Goal: Transaction & Acquisition: Download file/media

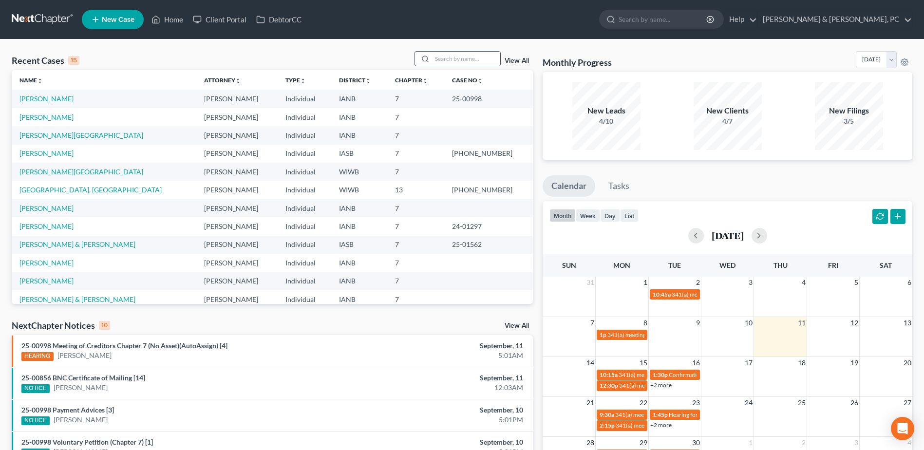
click at [432, 55] on div at bounding box center [424, 59] width 18 height 14
click at [436, 55] on input "search" at bounding box center [466, 59] width 68 height 14
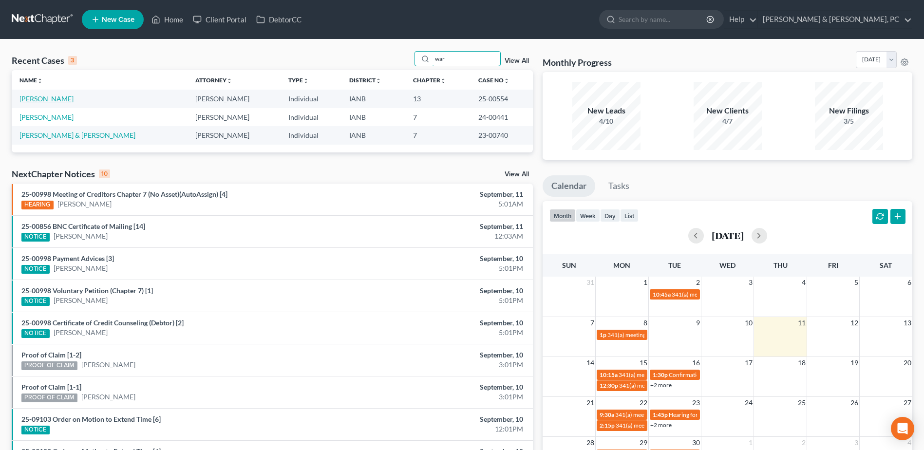
type input "war"
click at [47, 96] on link "[PERSON_NAME]" at bounding box center [46, 99] width 54 height 8
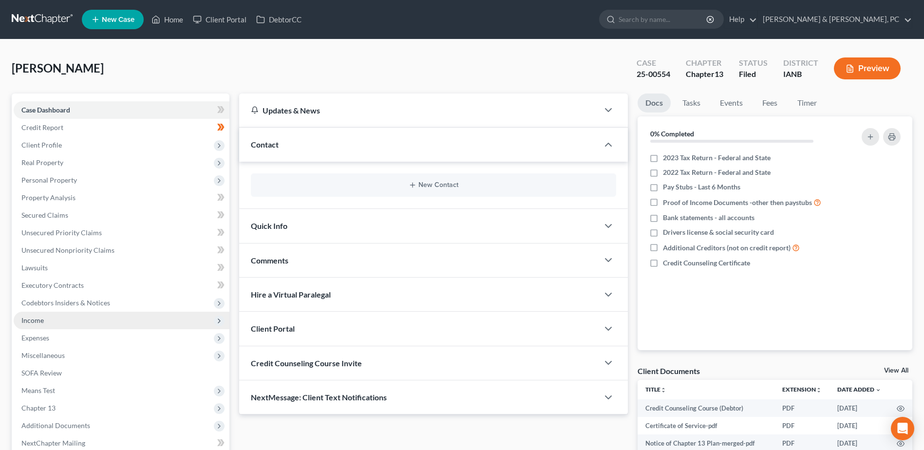
click at [47, 320] on span "Income" at bounding box center [122, 321] width 216 height 18
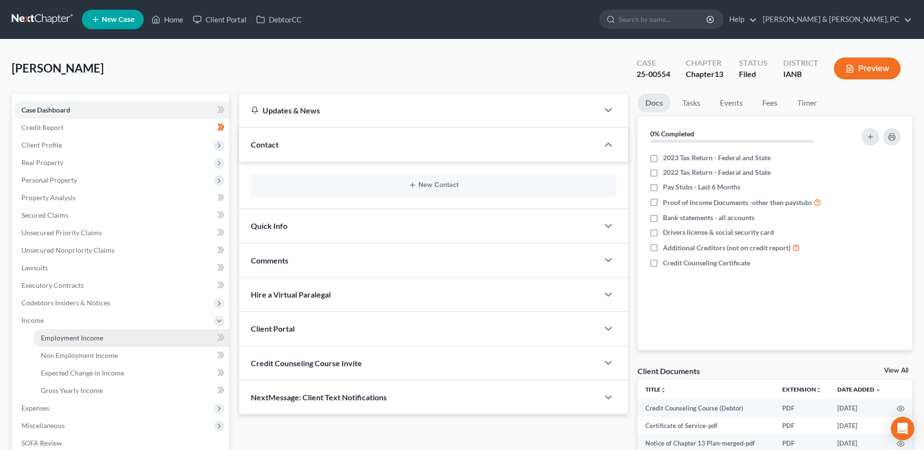
click at [50, 338] on span "Employment Income" at bounding box center [72, 338] width 62 height 8
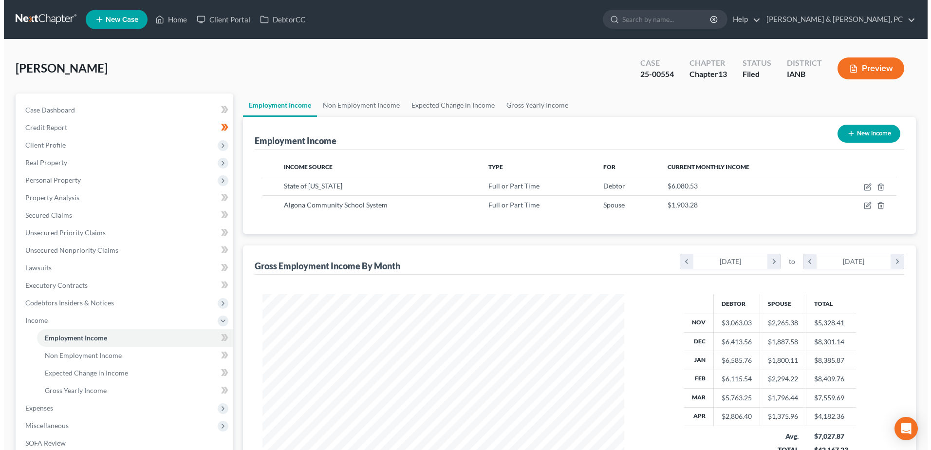
scroll to position [181, 381]
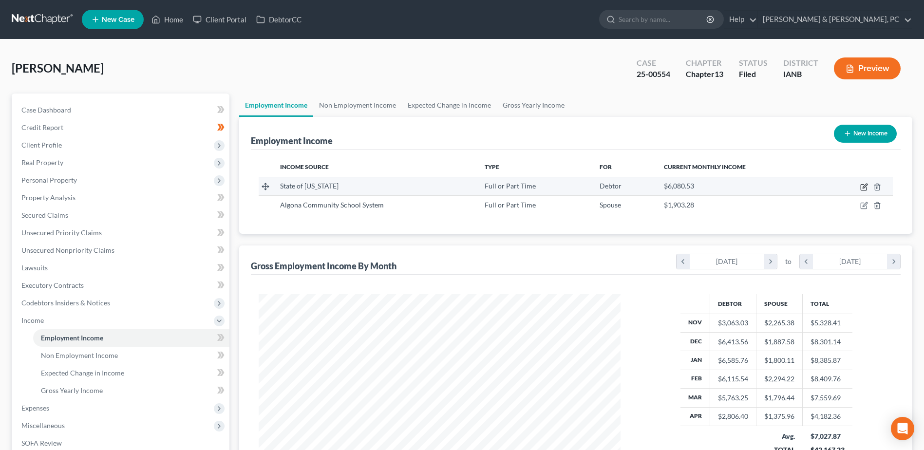
click at [865, 189] on icon "button" at bounding box center [864, 187] width 8 height 8
select select "0"
select select "16"
select select "2"
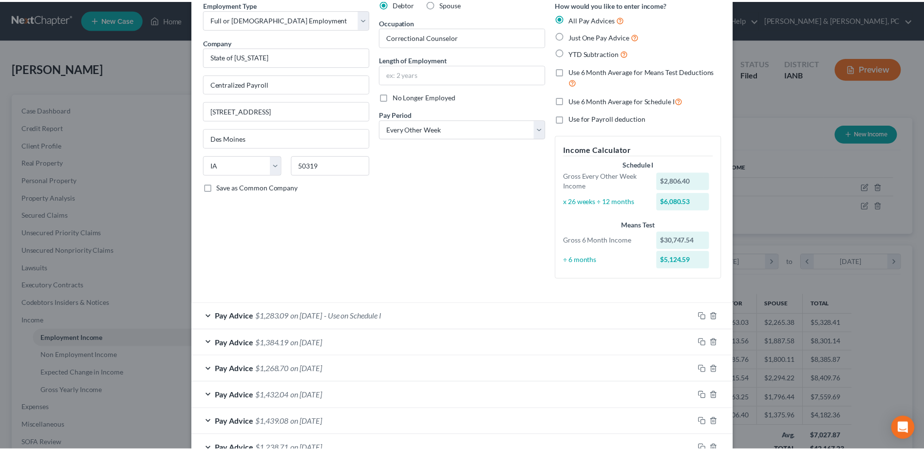
scroll to position [0, 0]
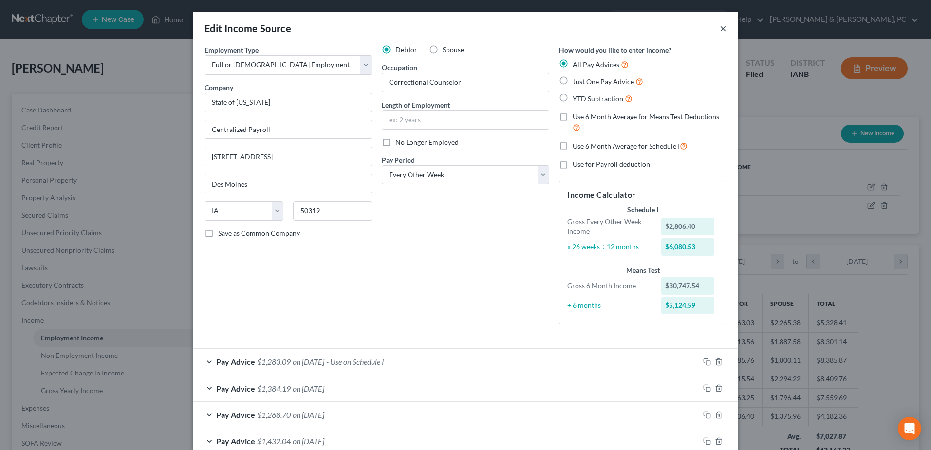
click at [720, 27] on button "×" at bounding box center [723, 28] width 7 height 12
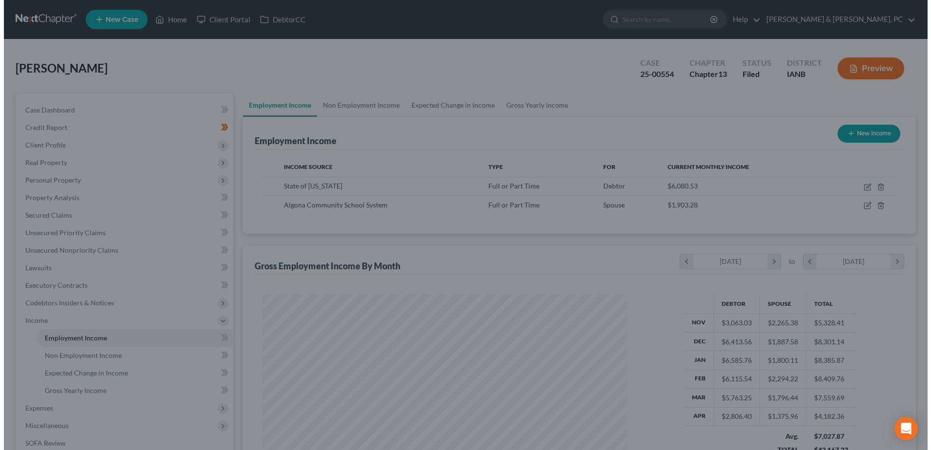
scroll to position [486980, 486780]
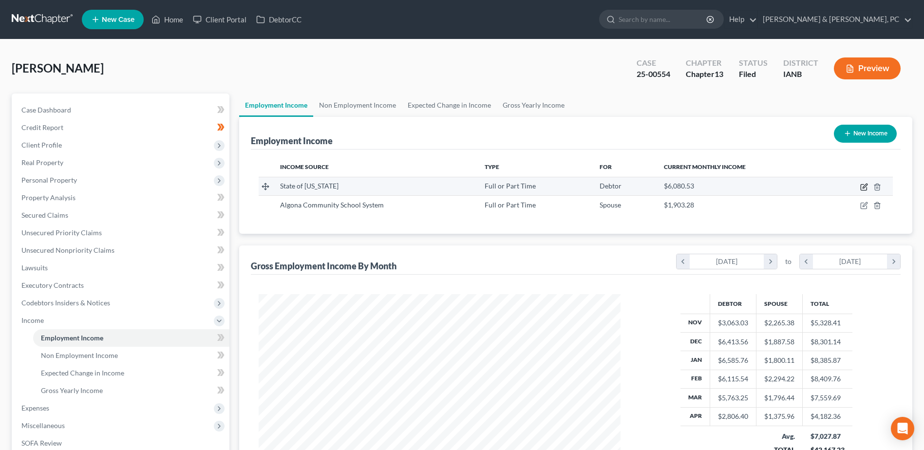
click at [863, 187] on icon "button" at bounding box center [864, 187] width 8 height 8
select select "0"
select select "16"
select select "2"
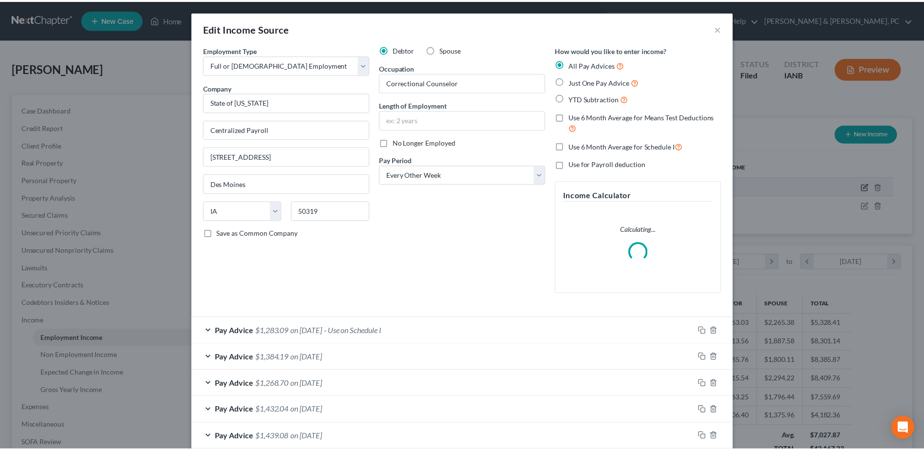
scroll to position [182, 385]
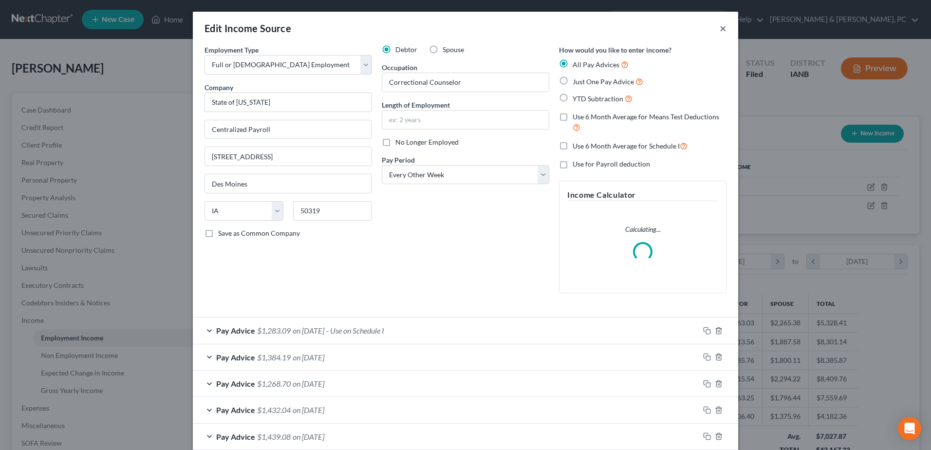
click at [721, 26] on button "×" at bounding box center [723, 28] width 7 height 12
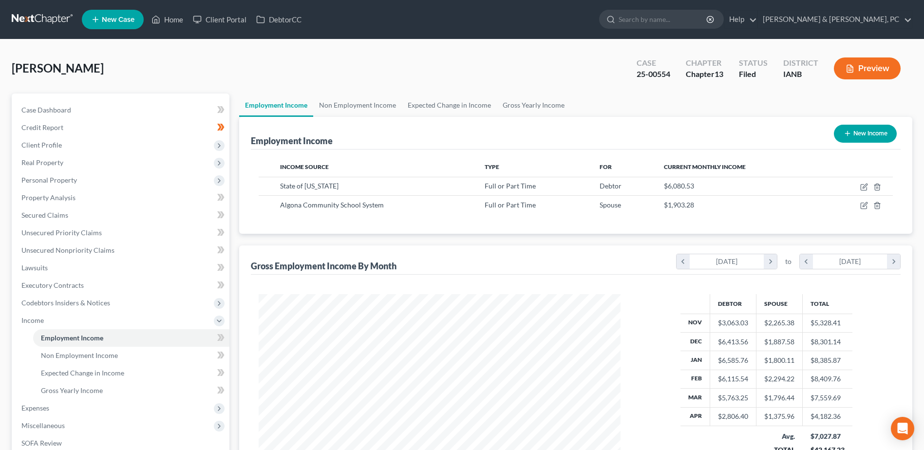
scroll to position [181, 381]
click at [171, 17] on link "Home" at bounding box center [167, 20] width 41 height 18
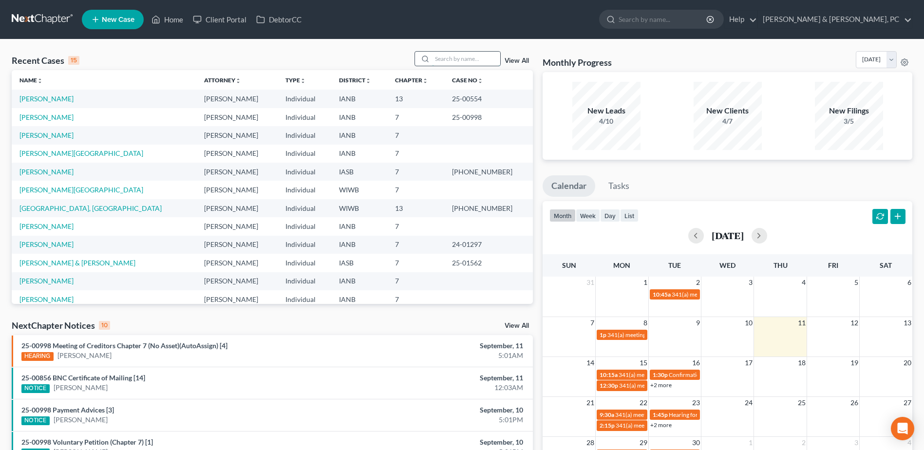
click at [467, 58] on input "search" at bounding box center [466, 59] width 68 height 14
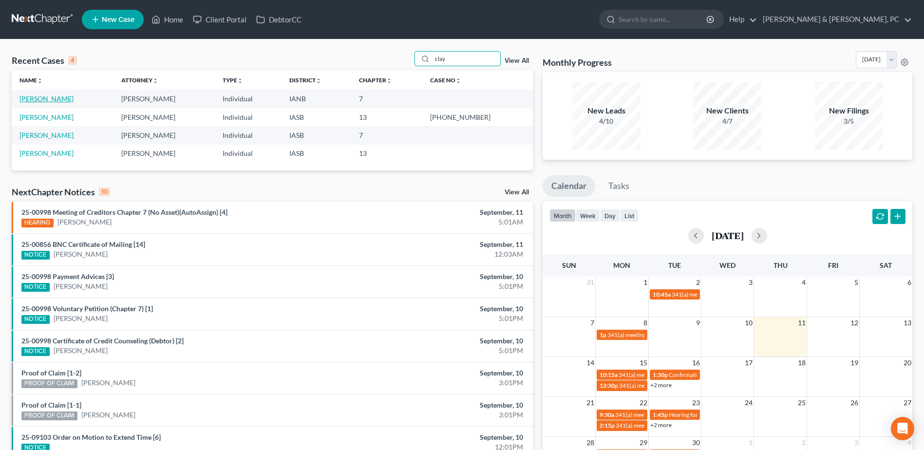
type input "clay"
click at [45, 100] on link "[PERSON_NAME]" at bounding box center [46, 99] width 54 height 8
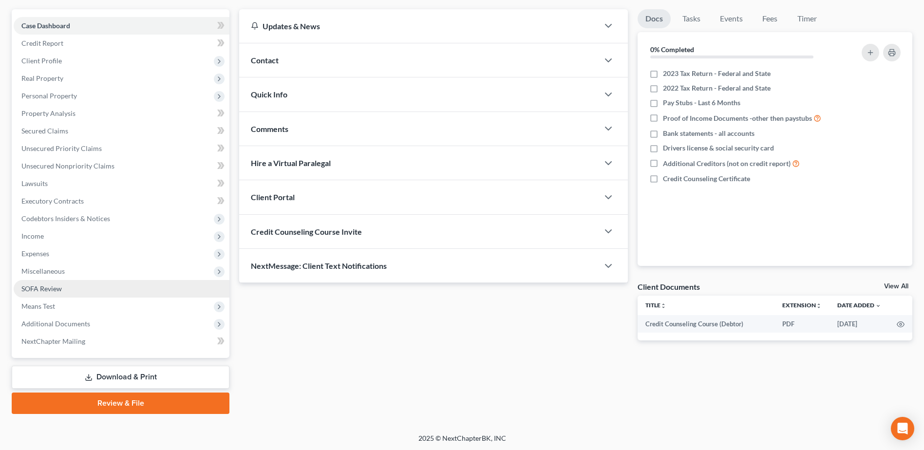
scroll to position [85, 0]
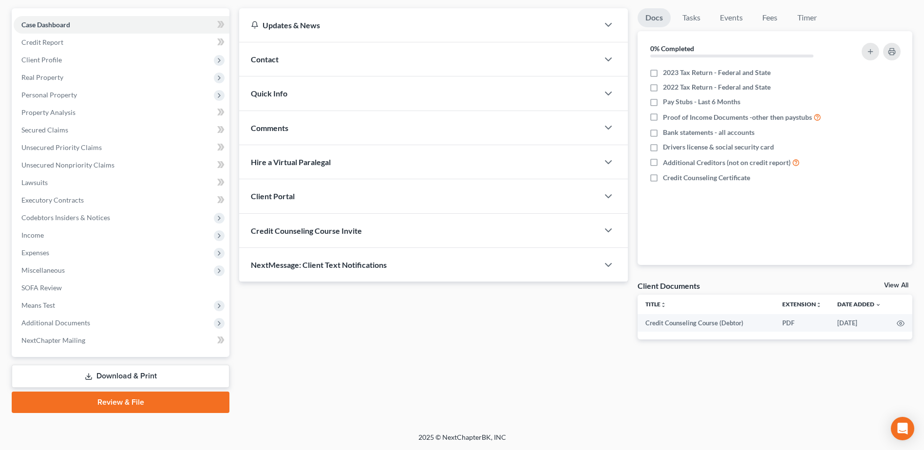
click at [124, 383] on link "Download & Print" at bounding box center [121, 376] width 218 height 23
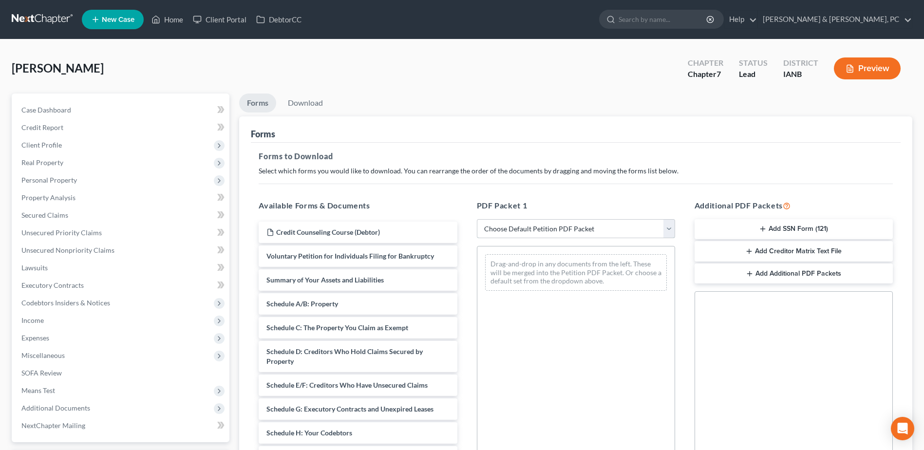
click at [554, 235] on select "Choose Default Petition PDF Packet Complete Bankruptcy Petition (all forms and …" at bounding box center [576, 228] width 198 height 19
click at [477, 219] on select "Choose Default Petition PDF Packet Complete Bankruptcy Petition (all forms and …" at bounding box center [576, 228] width 198 height 19
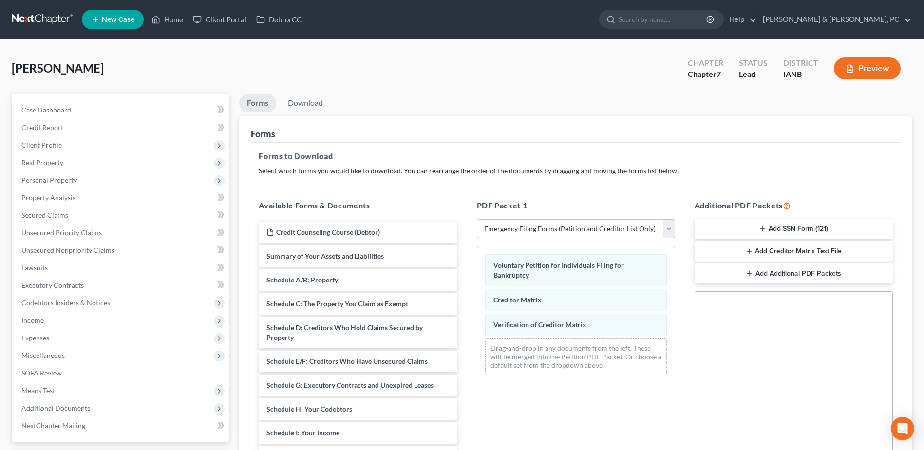
click at [559, 229] on select "Choose Default Petition PDF Packet Complete Bankruptcy Petition (all forms and …" at bounding box center [576, 228] width 198 height 19
select select "0"
click at [477, 219] on select "Choose Default Petition PDF Packet Complete Bankruptcy Petition (all forms and …" at bounding box center [576, 228] width 198 height 19
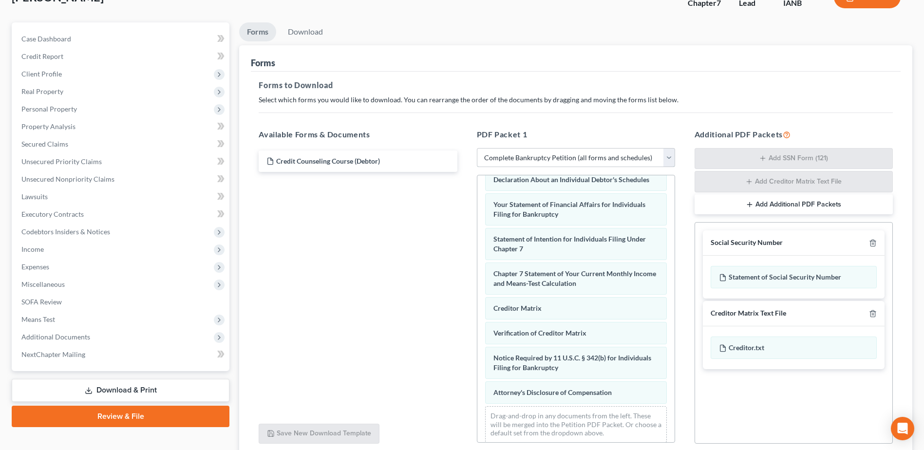
scroll to position [152, 0]
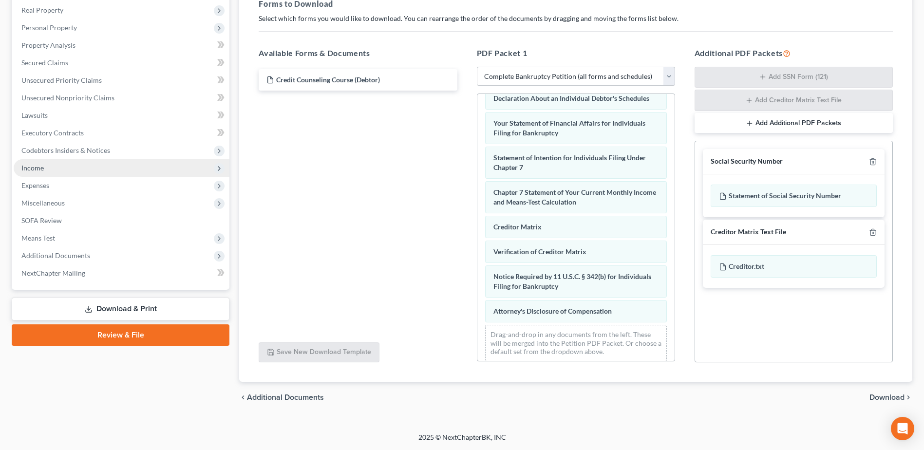
click at [58, 168] on span "Income" at bounding box center [122, 168] width 216 height 18
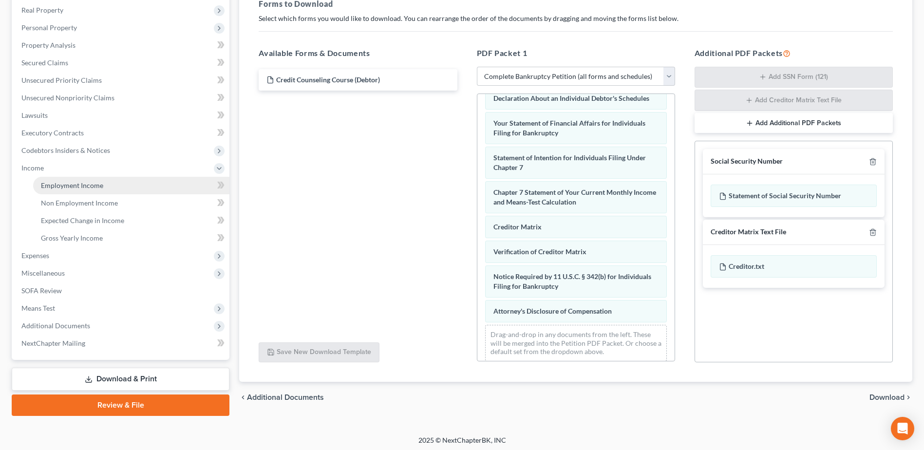
click at [59, 189] on span "Employment Income" at bounding box center [72, 185] width 62 height 8
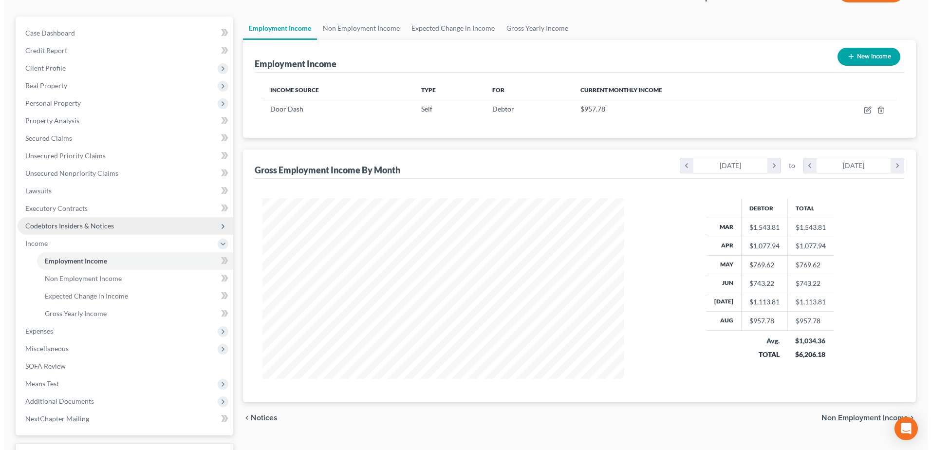
scroll to position [155, 0]
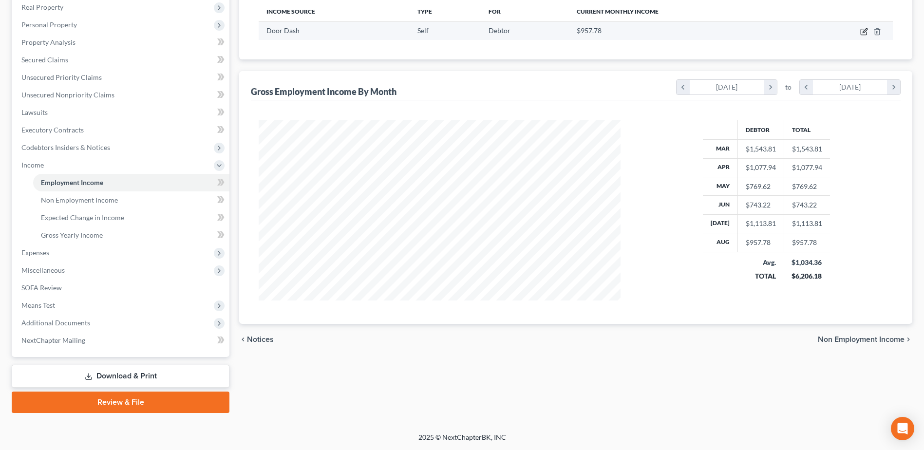
click at [862, 32] on icon "button" at bounding box center [864, 32] width 8 height 8
select select "1"
select select "0"
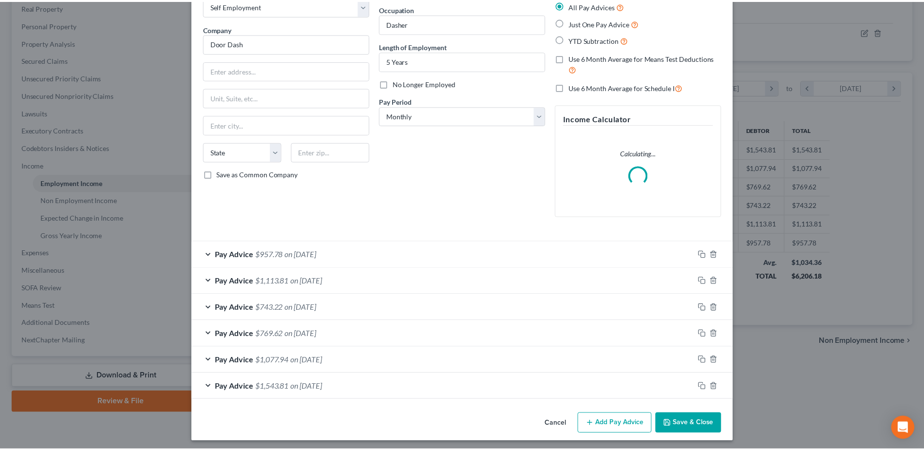
scroll to position [62, 0]
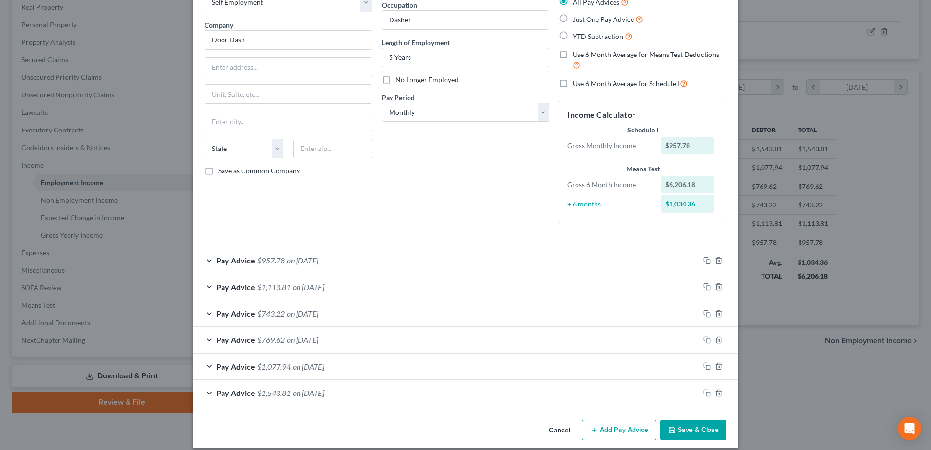
click at [557, 432] on button "Cancel" at bounding box center [559, 430] width 37 height 19
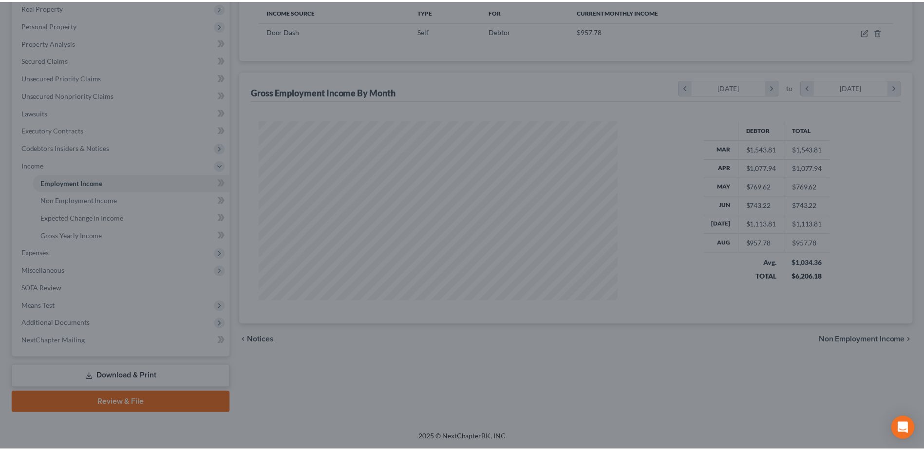
scroll to position [486980, 486780]
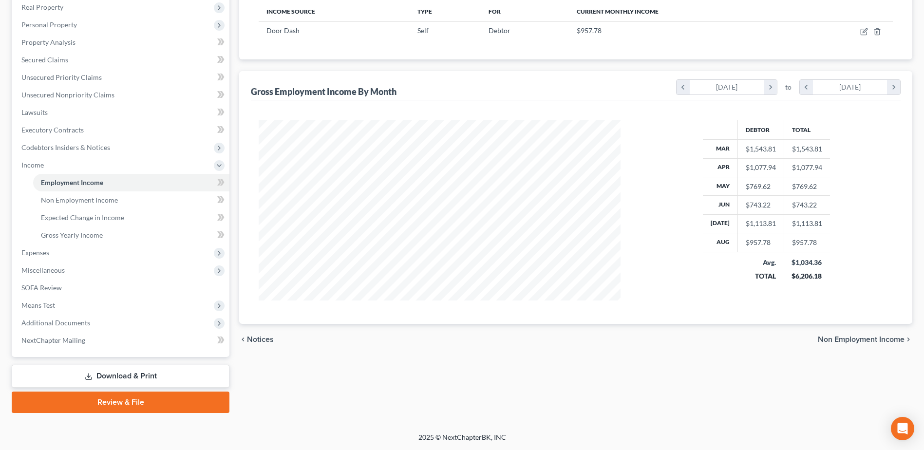
click at [82, 379] on link "Download & Print" at bounding box center [121, 376] width 218 height 23
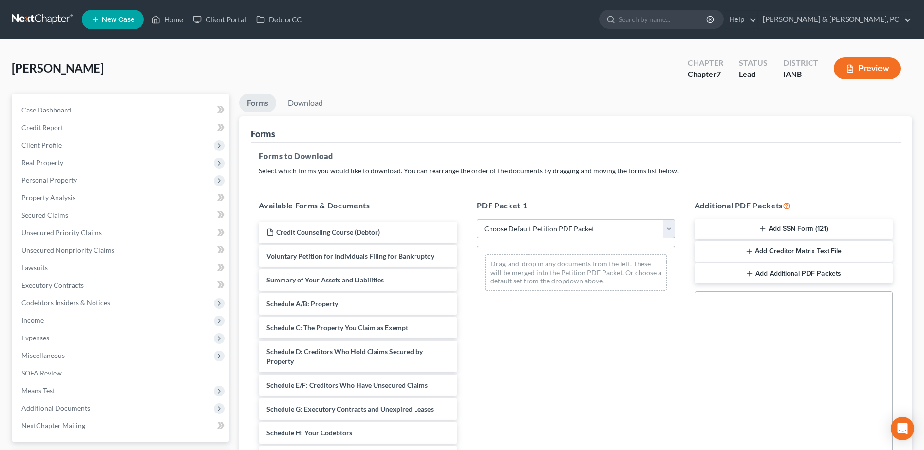
click at [535, 231] on select "Choose Default Petition PDF Packet Complete Bankruptcy Petition (all forms and …" at bounding box center [576, 228] width 198 height 19
select select "0"
click at [477, 219] on select "Choose Default Petition PDF Packet Complete Bankruptcy Petition (all forms and …" at bounding box center [576, 228] width 198 height 19
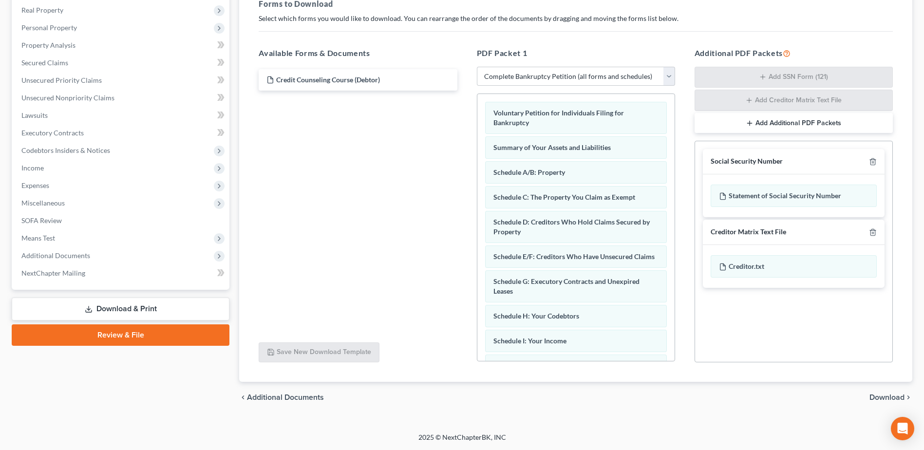
click at [900, 398] on span "Download" at bounding box center [887, 398] width 35 height 8
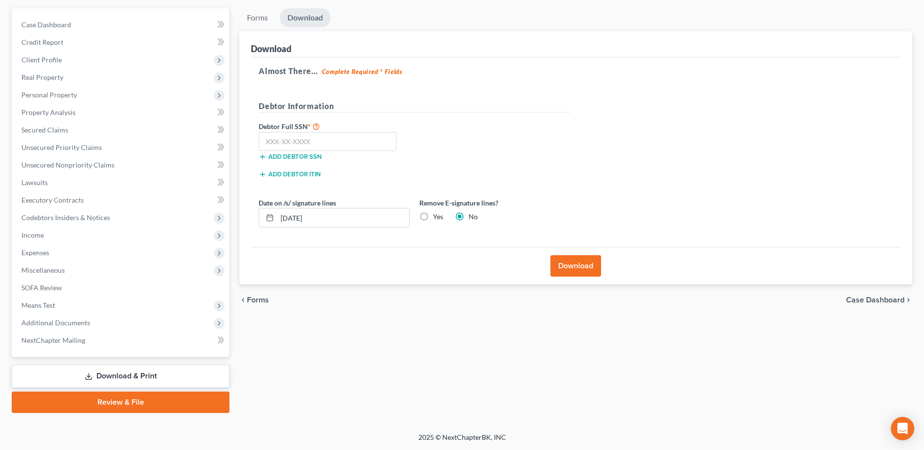
scroll to position [85, 0]
click at [363, 148] on input "text" at bounding box center [328, 141] width 138 height 19
paste input "479-68-8621"
type input "479-68-8621"
click at [433, 216] on label "Yes" at bounding box center [438, 217] width 10 height 10
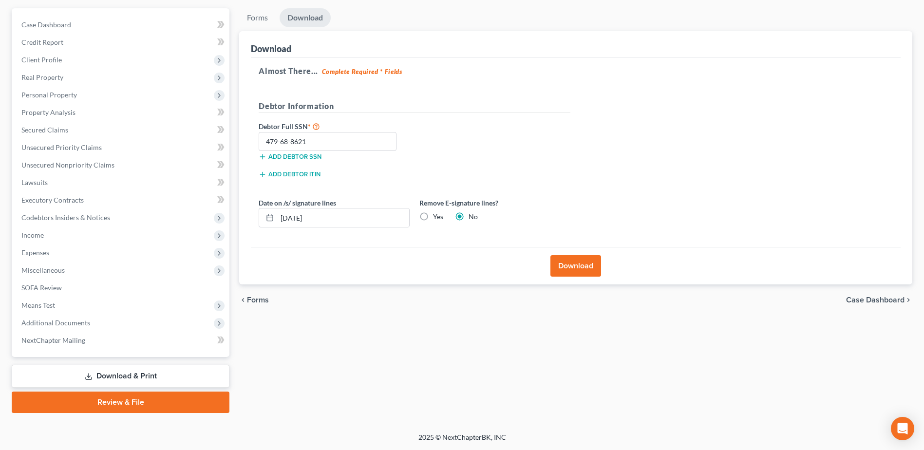
click at [437, 216] on input "Yes" at bounding box center [440, 215] width 6 height 6
radio input "true"
radio input "false"
click at [566, 272] on button "Download" at bounding box center [575, 265] width 51 height 21
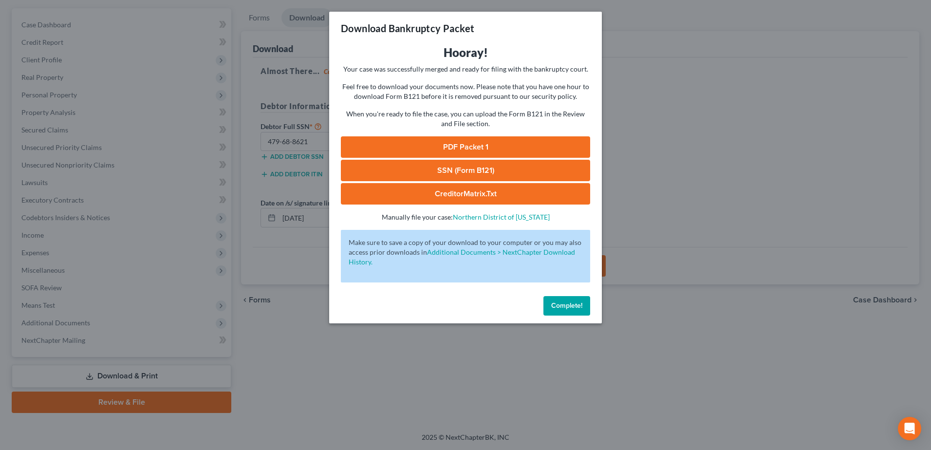
click at [530, 149] on link "PDF Packet 1" at bounding box center [465, 146] width 249 height 21
click at [441, 170] on link "SSN (Form B121)" at bounding box center [465, 170] width 249 height 21
click at [579, 298] on button "Complete!" at bounding box center [567, 305] width 47 height 19
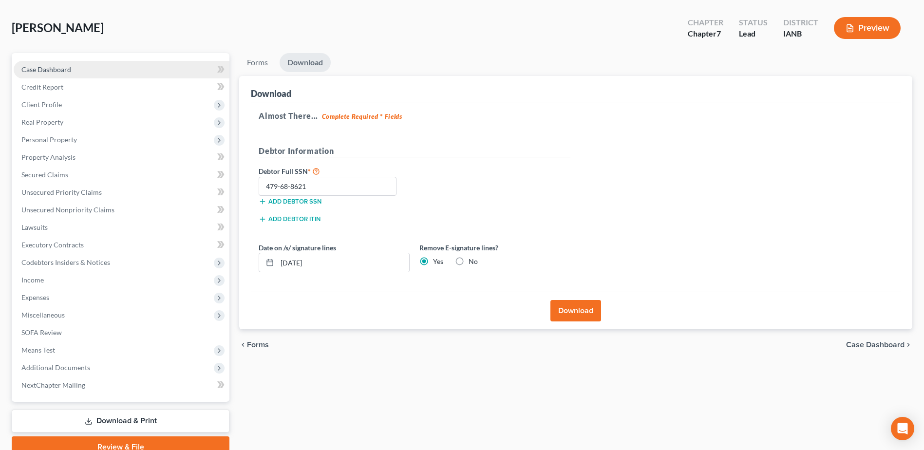
scroll to position [0, 0]
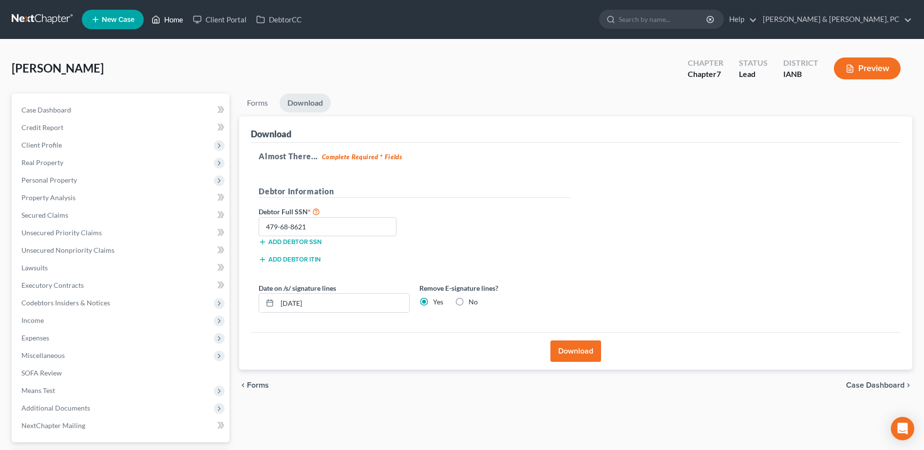
click at [163, 23] on link "Home" at bounding box center [167, 20] width 41 height 18
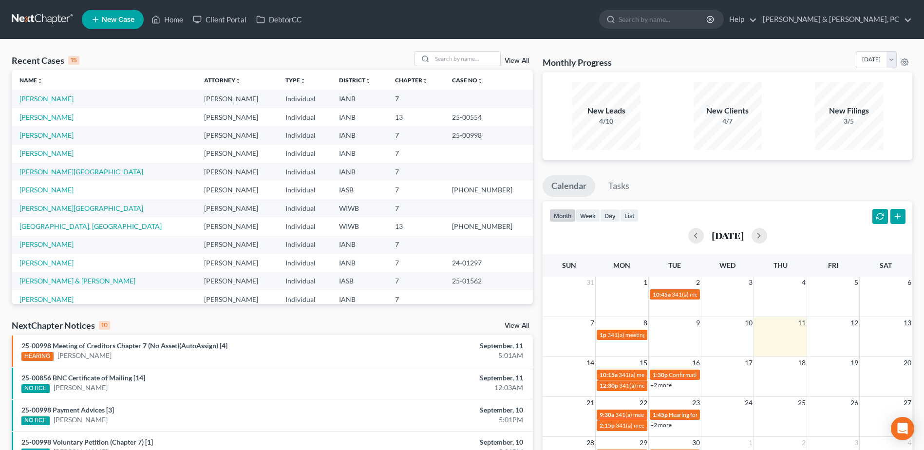
click at [61, 168] on link "[PERSON_NAME][GEOGRAPHIC_DATA]" at bounding box center [81, 172] width 124 height 8
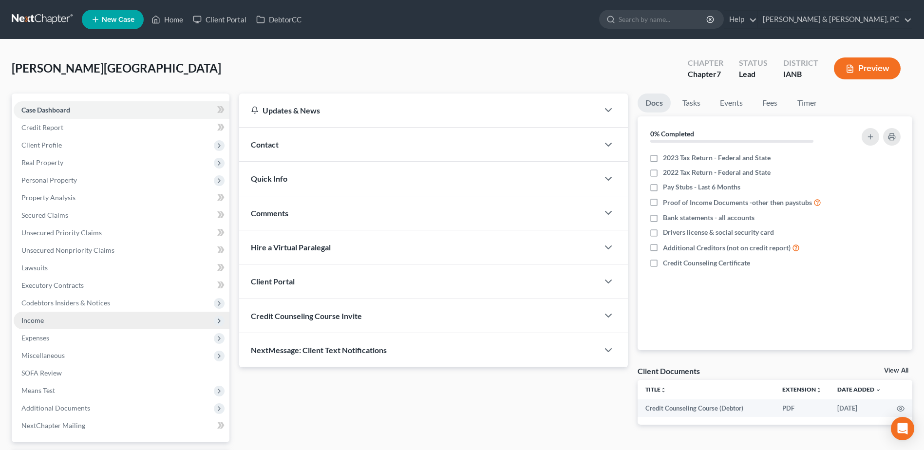
click at [51, 322] on span "Income" at bounding box center [122, 321] width 216 height 18
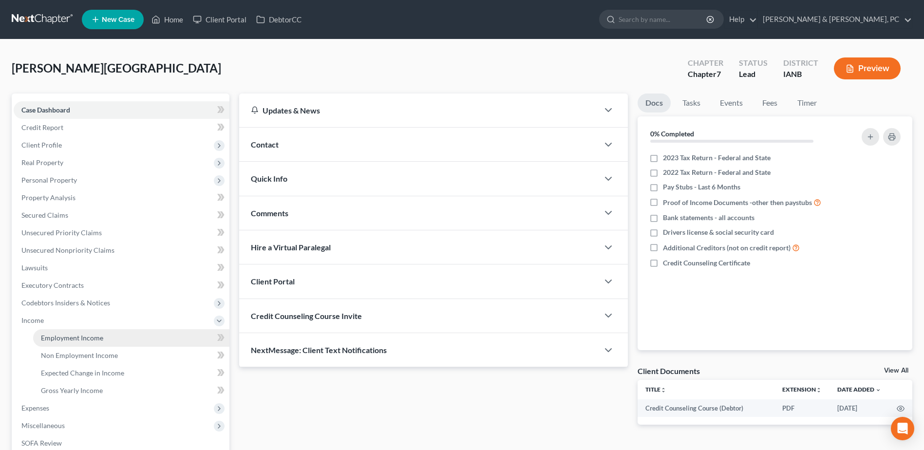
click at [54, 339] on span "Employment Income" at bounding box center [72, 338] width 62 height 8
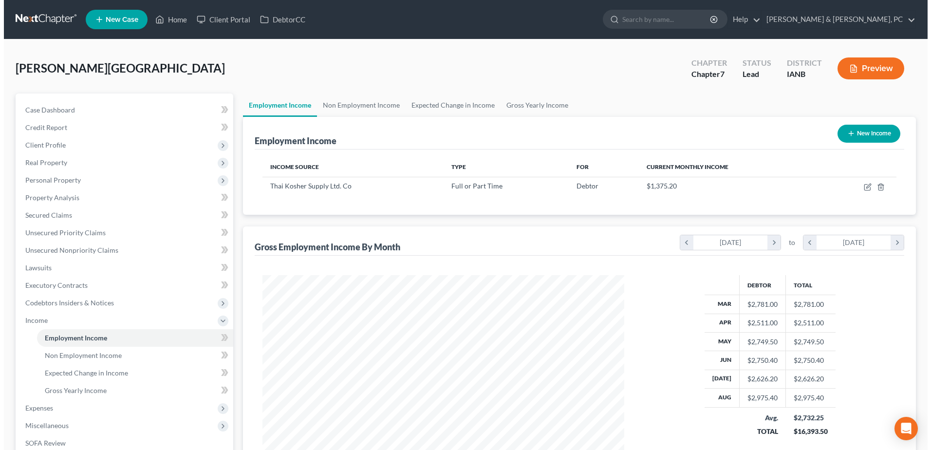
scroll to position [181, 381]
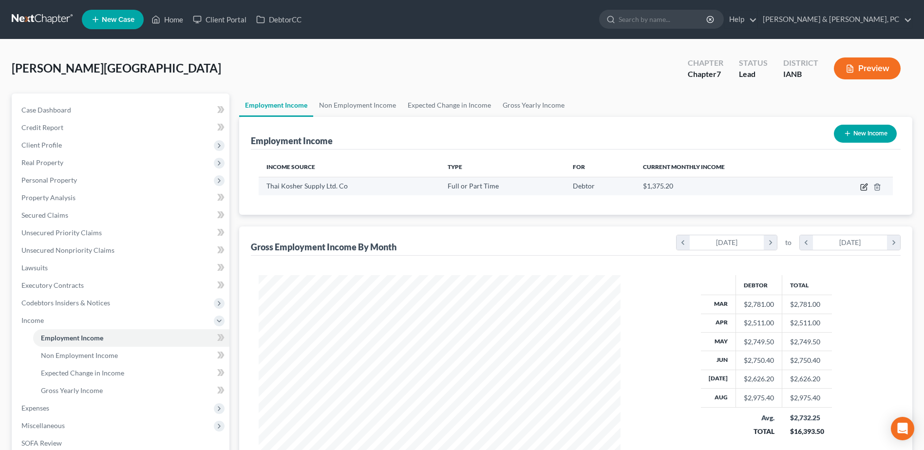
click at [865, 188] on icon "button" at bounding box center [865, 186] width 4 height 4
select select "0"
select select "16"
select select "0"
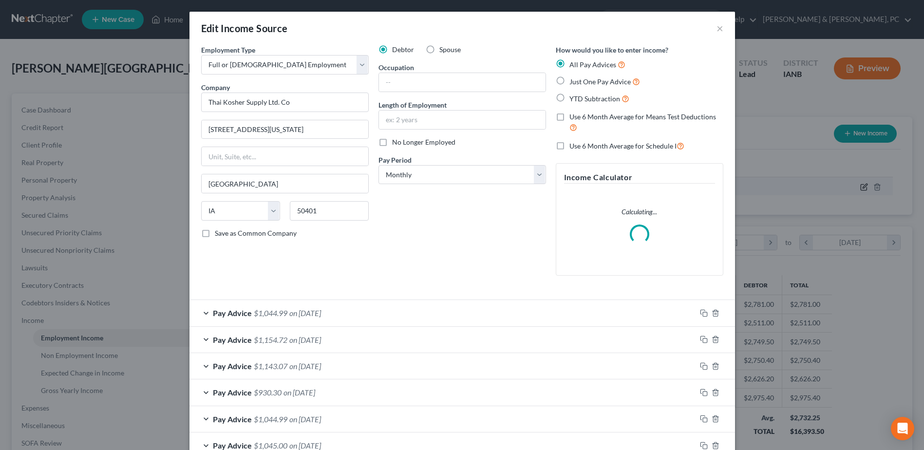
scroll to position [182, 385]
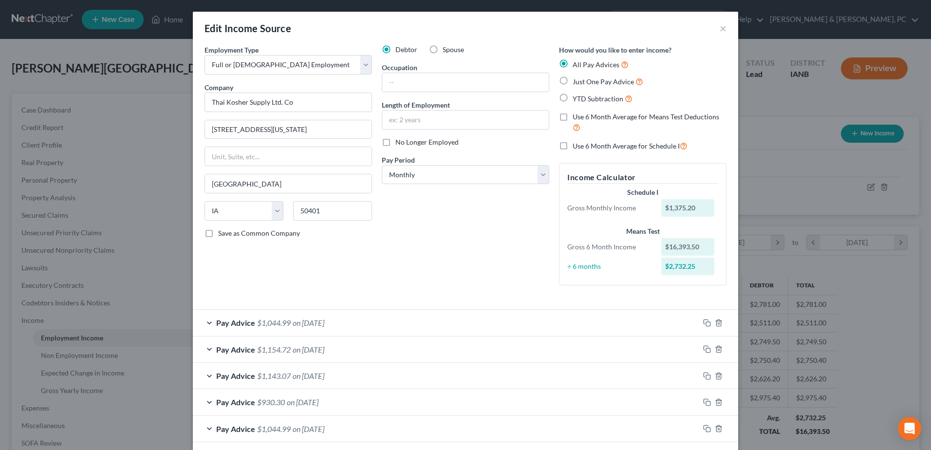
click at [715, 26] on div "Edit Income Source ×" at bounding box center [466, 28] width 546 height 33
click at [720, 26] on button "×" at bounding box center [723, 28] width 7 height 12
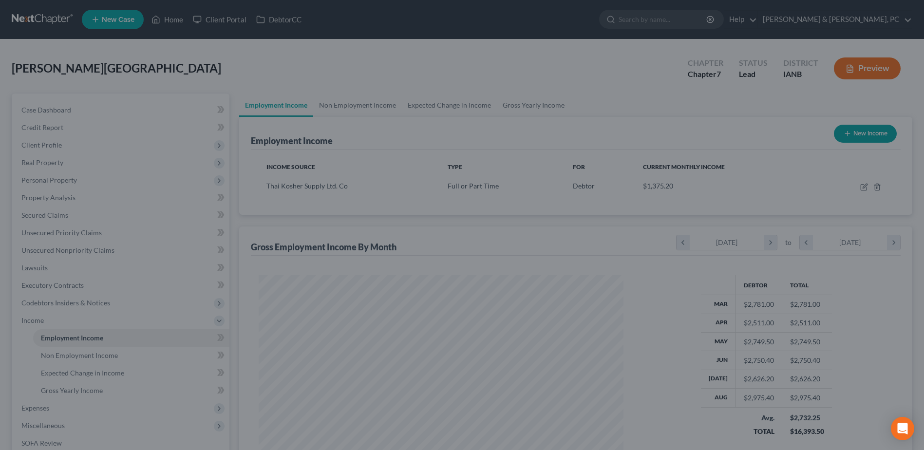
scroll to position [486980, 486780]
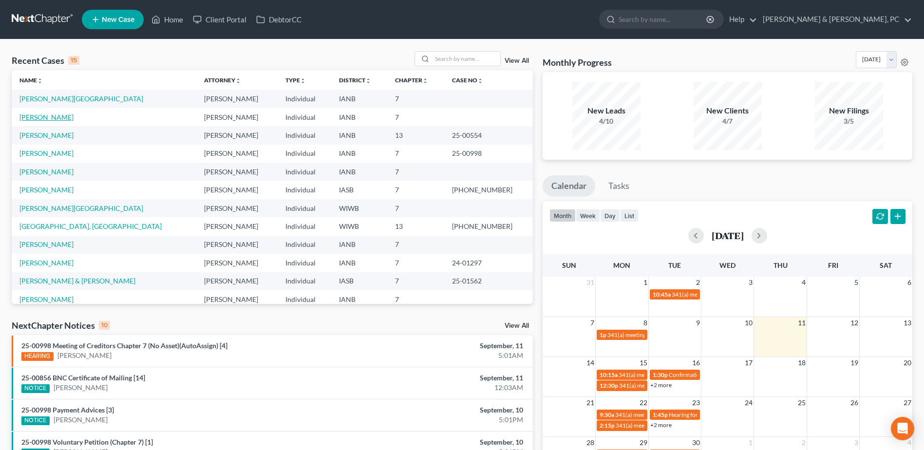
click at [38, 119] on link "[PERSON_NAME]" at bounding box center [46, 117] width 54 height 8
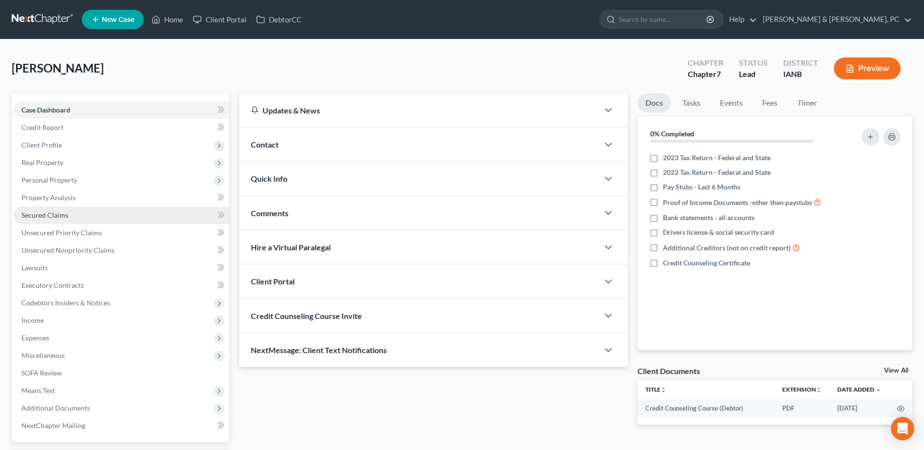
click at [44, 209] on link "Secured Claims" at bounding box center [122, 216] width 216 height 18
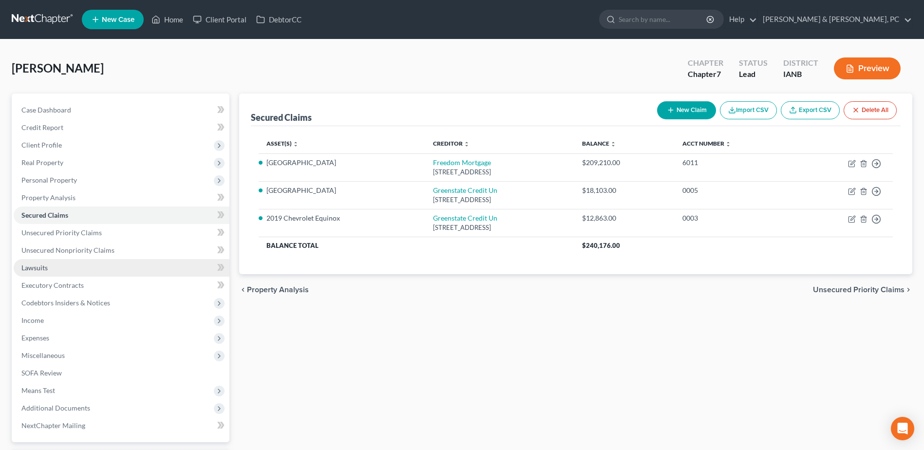
click at [57, 262] on link "Lawsuits" at bounding box center [122, 268] width 216 height 18
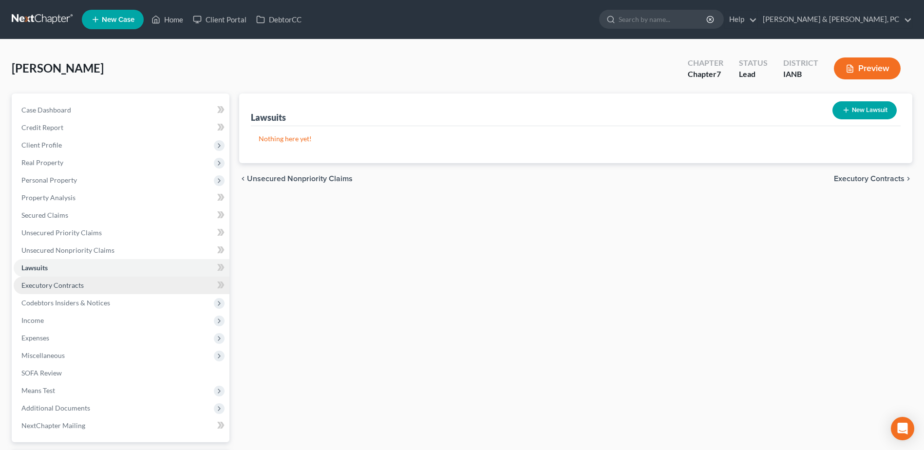
click at [91, 290] on link "Executory Contracts" at bounding box center [122, 286] width 216 height 18
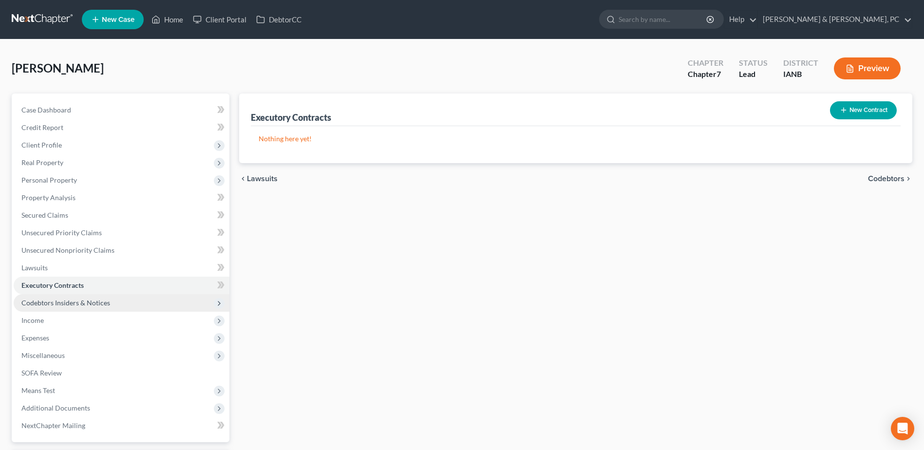
click at [92, 299] on span "Codebtors Insiders & Notices" at bounding box center [65, 303] width 89 height 8
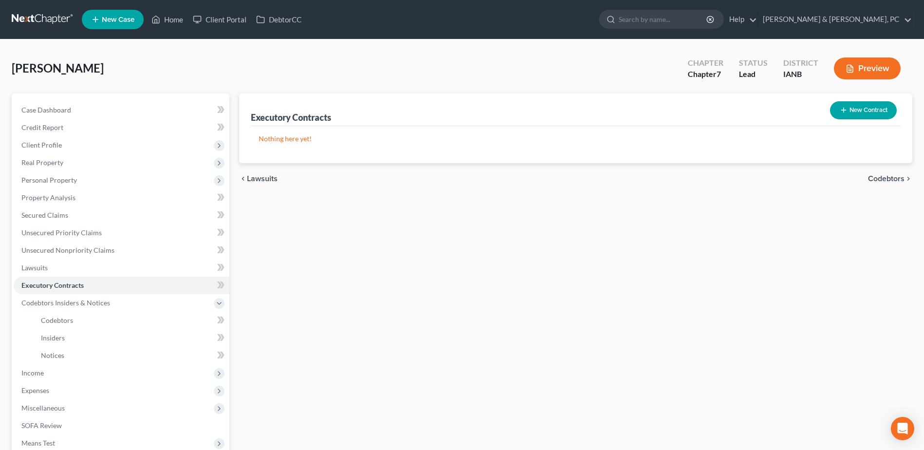
click at [500, 227] on div "Executory Contracts New Contract Nothing here yet! chevron_left Lawsuits Codebt…" at bounding box center [575, 322] width 683 height 457
click at [323, 276] on div "Executory Contracts New Contract Nothing here yet! chevron_left Lawsuits Codebt…" at bounding box center [575, 322] width 683 height 457
